Goal: Find specific page/section: Find specific page/section

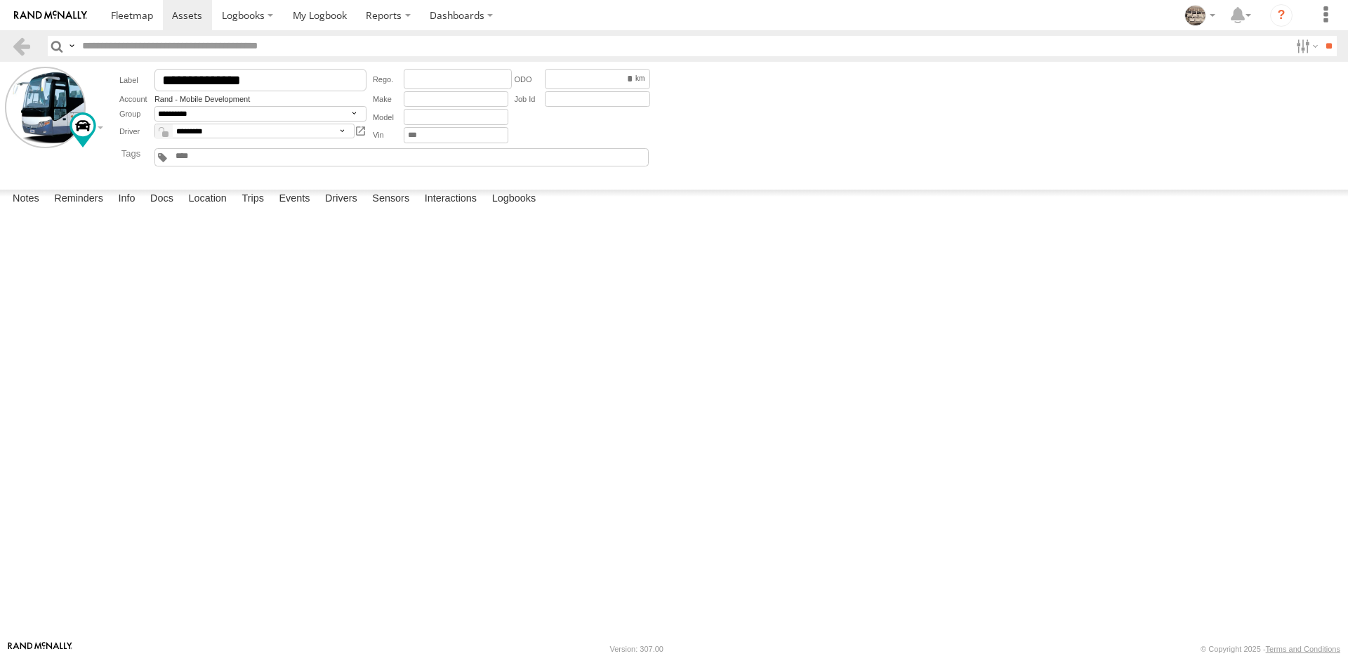
select select "**"
click at [205, 100] on link "Rand - Mobile Development" at bounding box center [201, 99] width 95 height 8
select select "**"
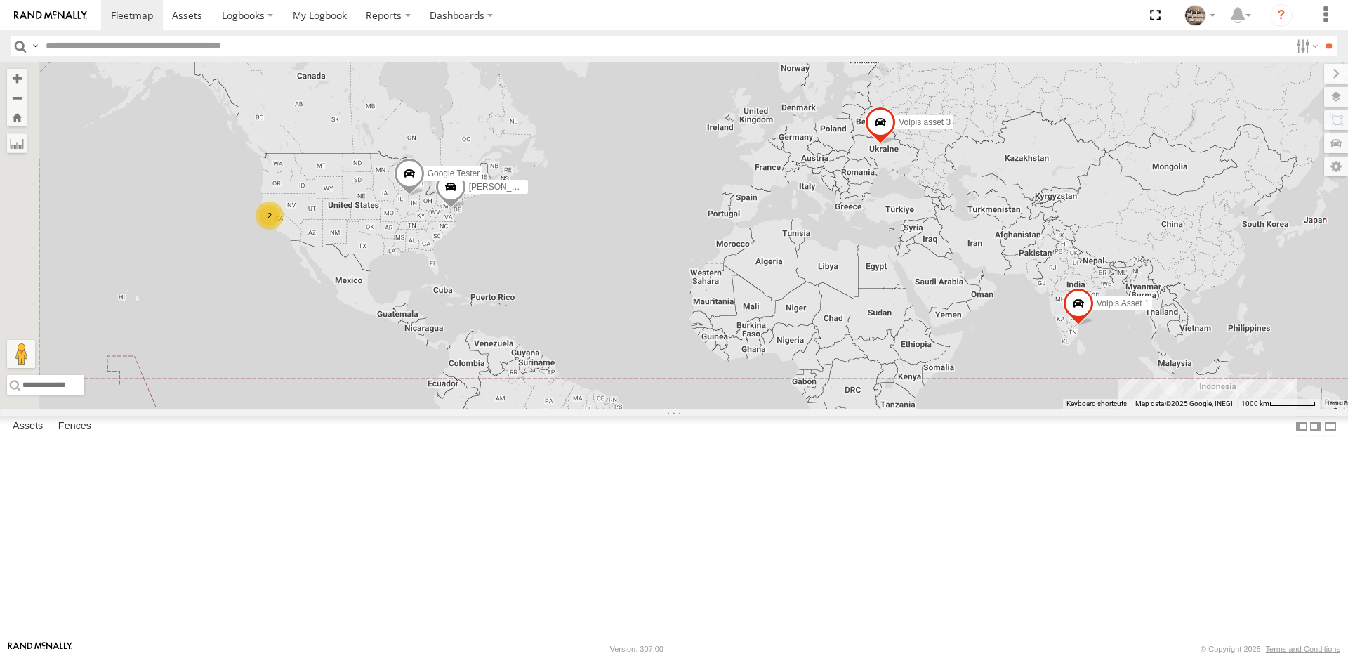
click at [896, 145] on span at bounding box center [880, 126] width 31 height 38
click at [965, 128] on link at bounding box center [957, 124] width 15 height 10
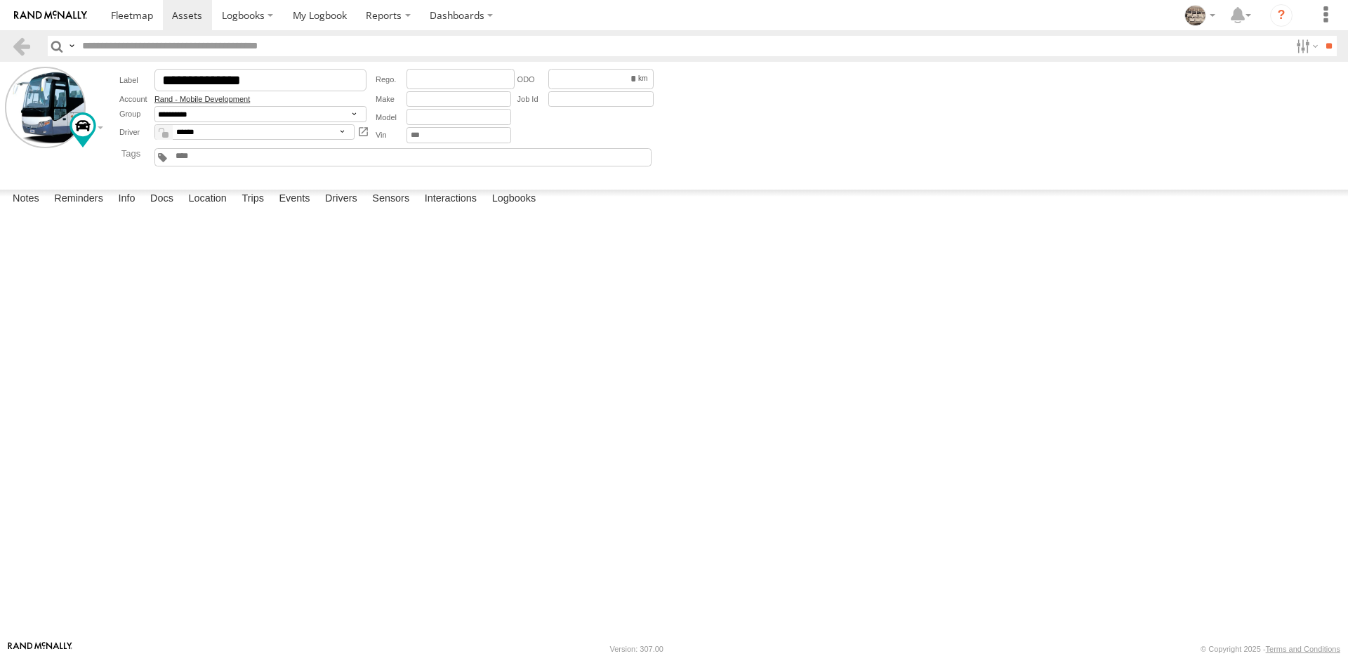
click at [236, 100] on link "Rand - Mobile Development" at bounding box center [201, 99] width 95 height 8
click at [243, 98] on link "Rand - Mobile Development" at bounding box center [201, 99] width 95 height 8
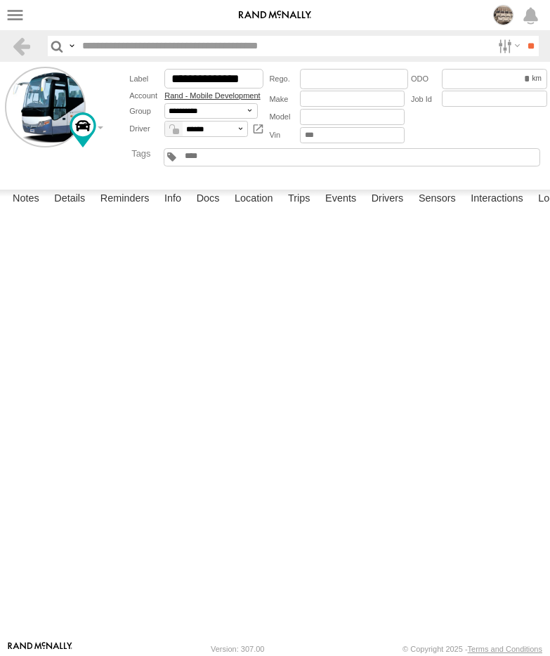
click at [200, 100] on link "Rand - Mobile Development" at bounding box center [211, 95] width 95 height 8
click at [198, 100] on link "Rand - Mobile Development" at bounding box center [211, 95] width 95 height 8
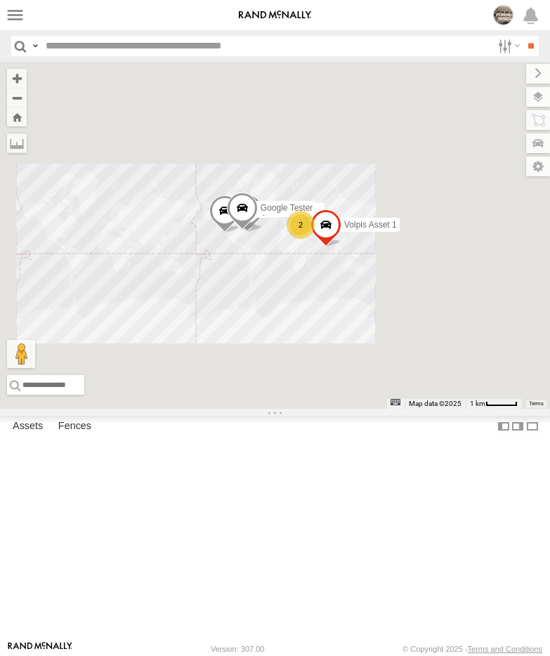
click at [489, 249] on div "Volpis Asset 1 Anna Test Serhiy B Google Tester 2" at bounding box center [275, 235] width 550 height 347
click at [341, 247] on span at bounding box center [325, 228] width 31 height 38
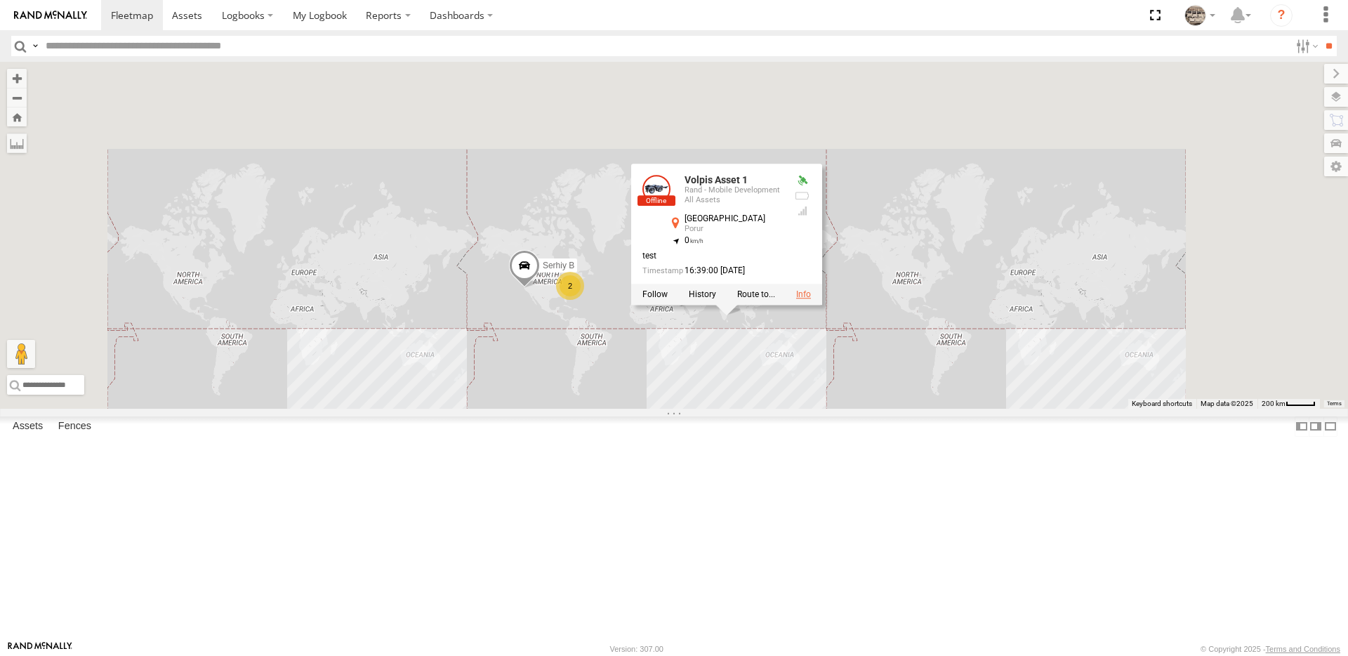
click at [549, 300] on link at bounding box center [803, 295] width 15 height 10
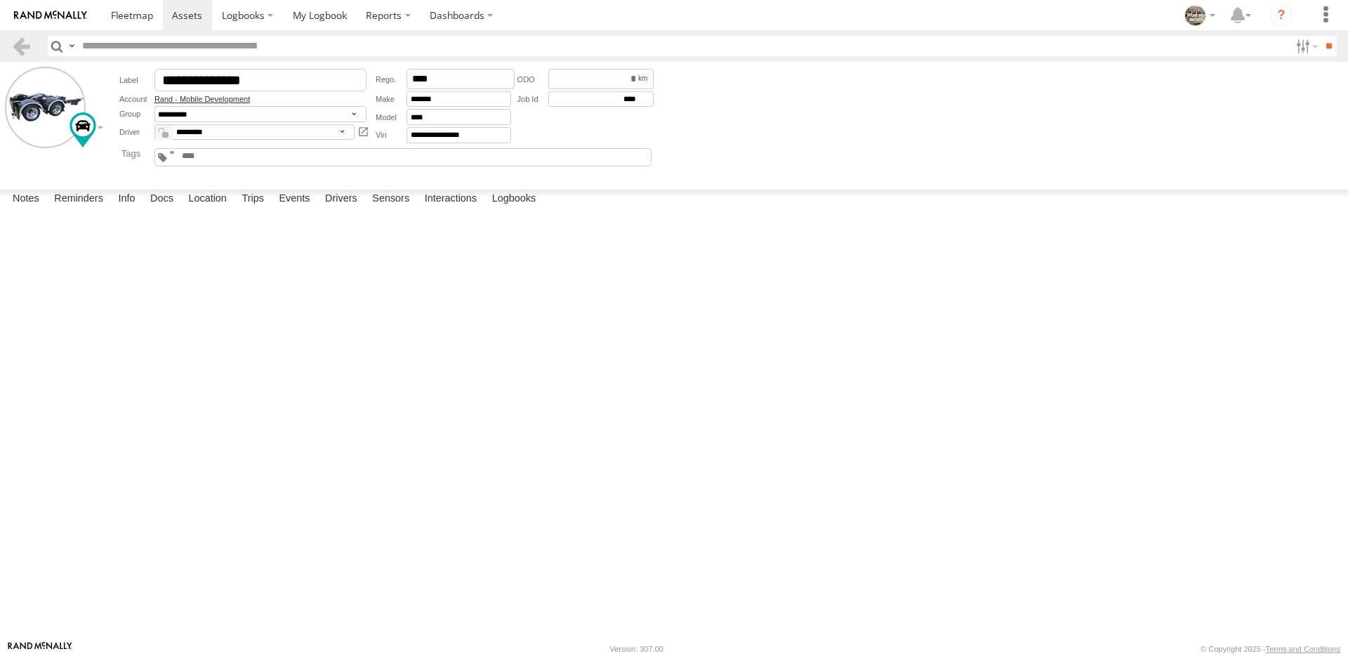
click at [239, 96] on link "Rand - Mobile Development" at bounding box center [201, 99] width 95 height 8
click at [234, 97] on link "Rand - Mobile Development" at bounding box center [201, 99] width 95 height 8
click at [0, 0] on div at bounding box center [0, 0] width 0 height 0
